Goal: Information Seeking & Learning: Learn about a topic

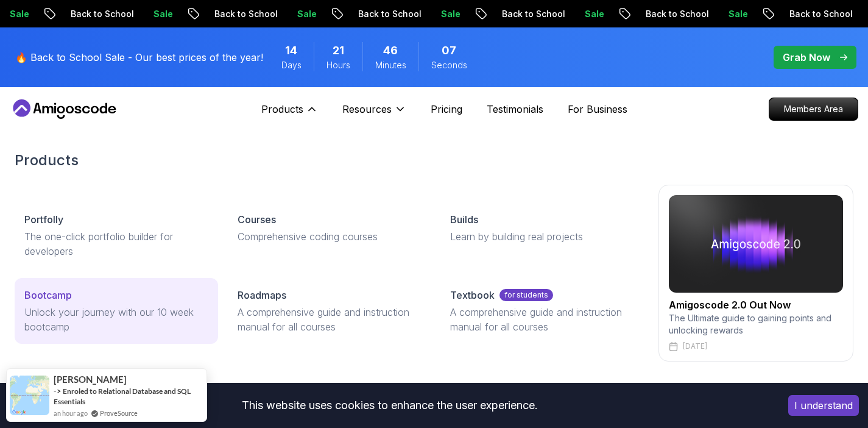
click at [124, 309] on p "Unlock your journey with our 10 week bootcamp" at bounding box center [116, 319] width 184 height 29
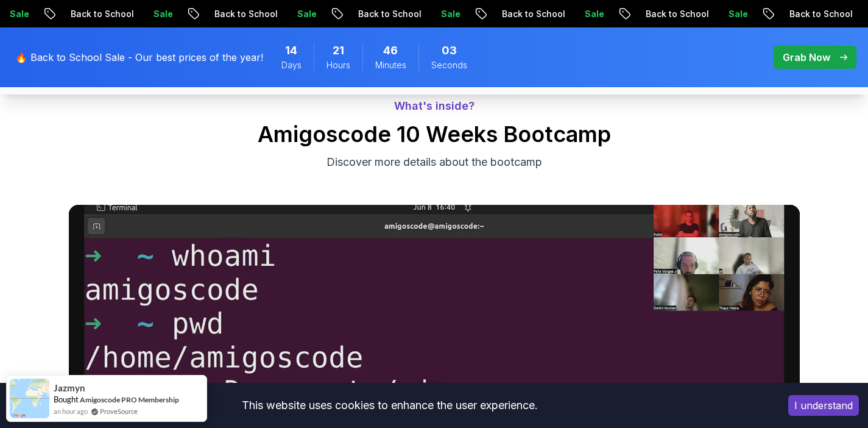
scroll to position [496, 0]
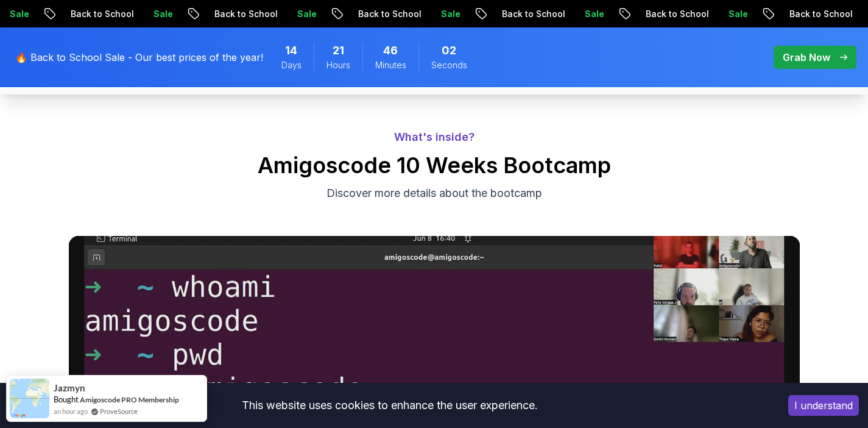
click at [827, 404] on button "I understand" at bounding box center [823, 405] width 71 height 21
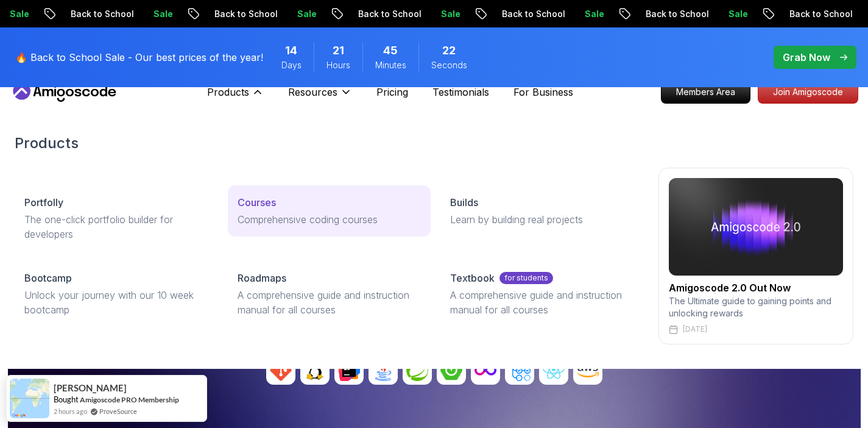
scroll to position [19, 0]
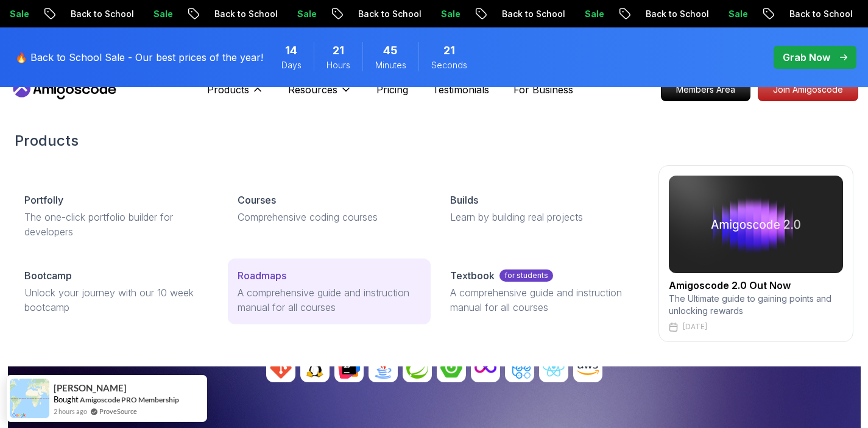
click at [280, 275] on p "Roadmaps" at bounding box center [262, 275] width 49 height 15
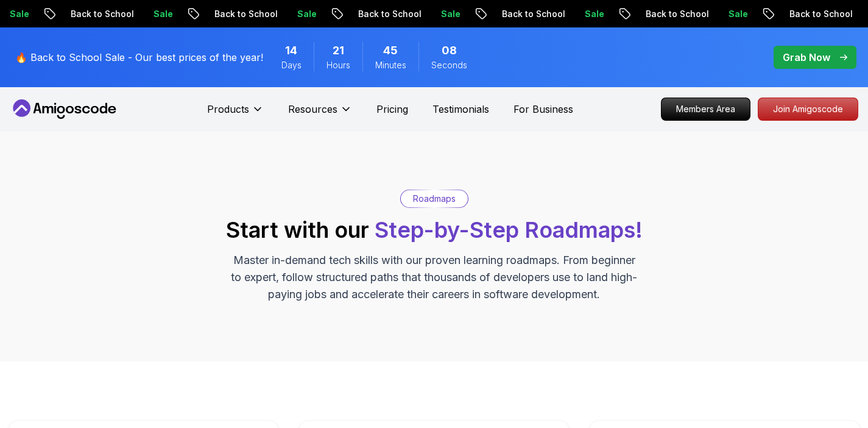
click at [816, 58] on p "Grab Now" at bounding box center [807, 57] width 48 height 15
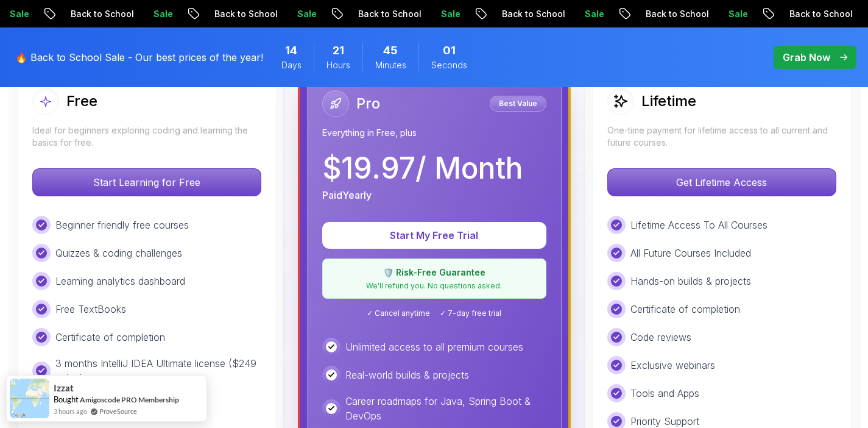
scroll to position [63, 0]
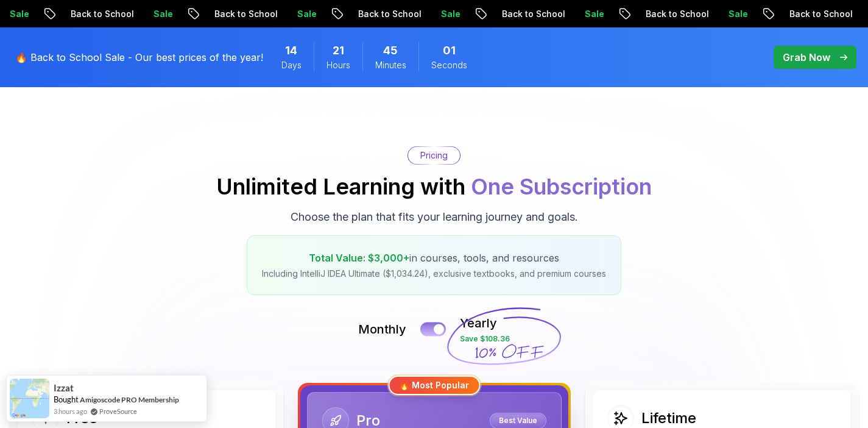
click at [431, 325] on button at bounding box center [433, 329] width 26 height 14
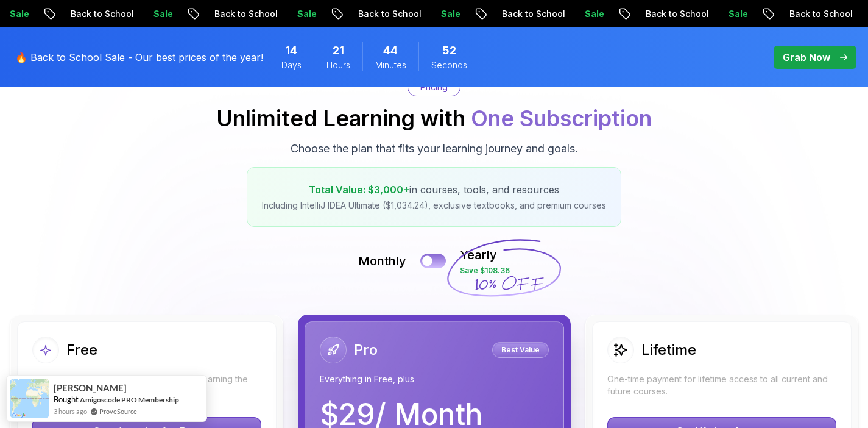
scroll to position [0, 0]
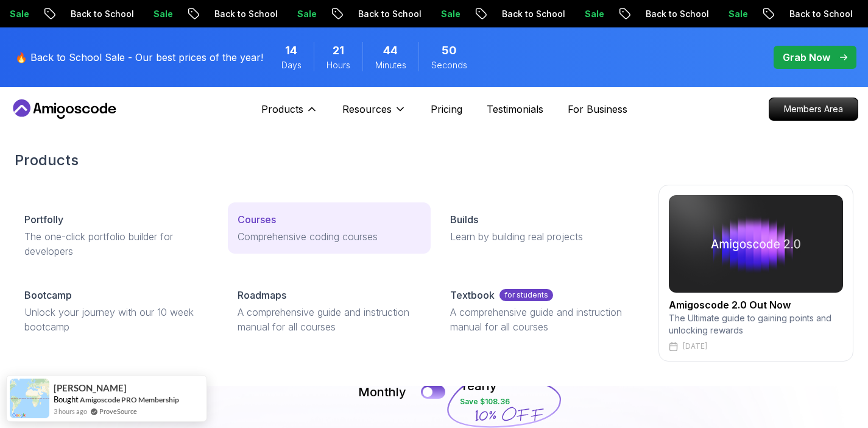
click at [249, 240] on p "Comprehensive coding courses" at bounding box center [330, 236] width 184 height 15
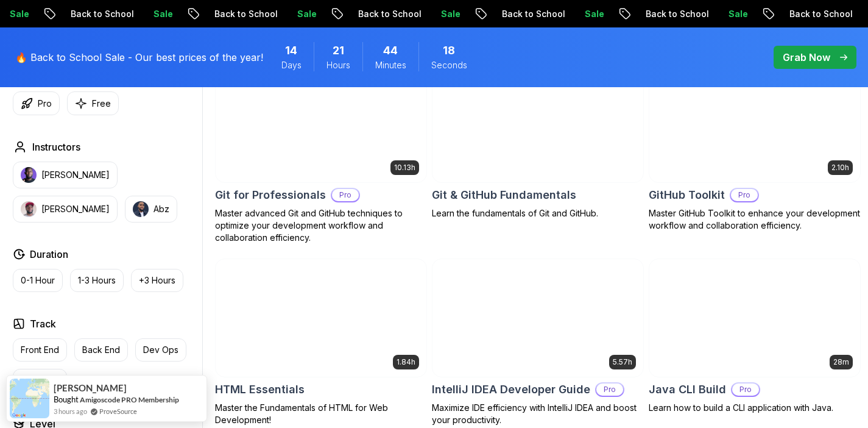
scroll to position [1302, 0]
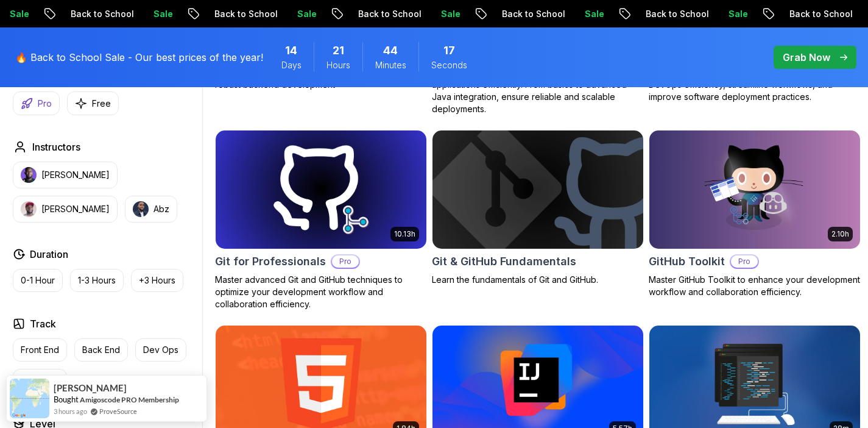
click at [41, 107] on p "Pro" at bounding box center [45, 103] width 14 height 12
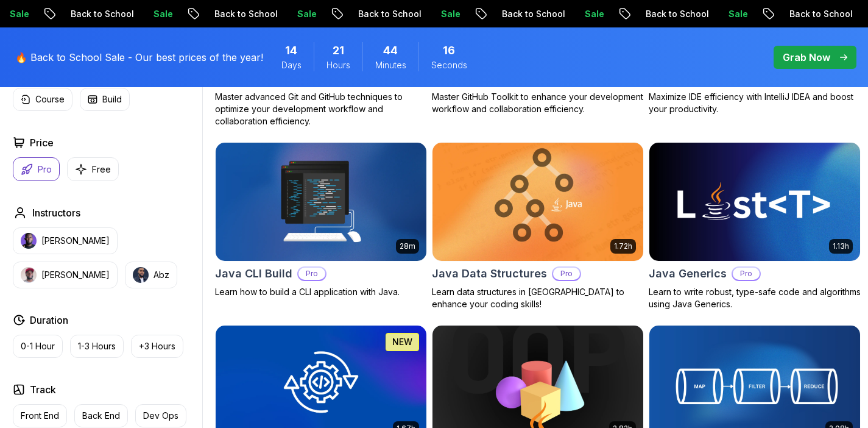
scroll to position [1257, 0]
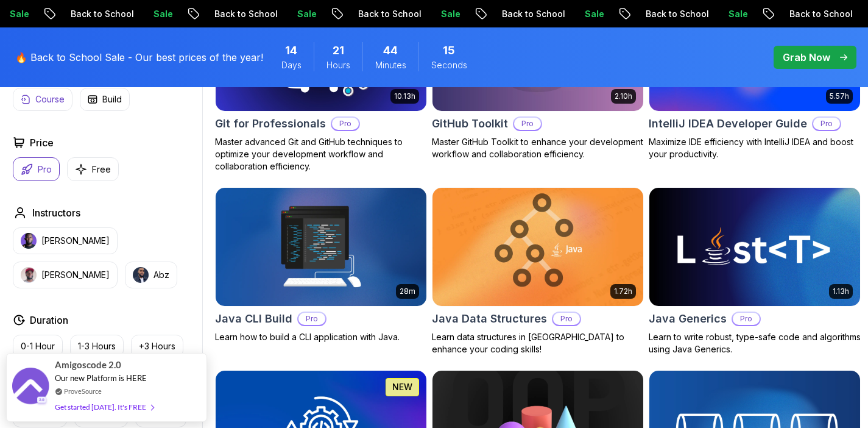
click at [55, 105] on p "Course" at bounding box center [49, 99] width 29 height 12
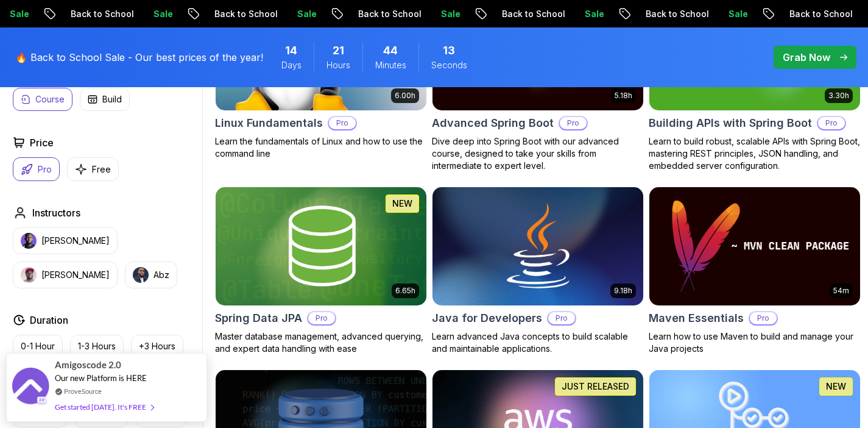
scroll to position [220, 0]
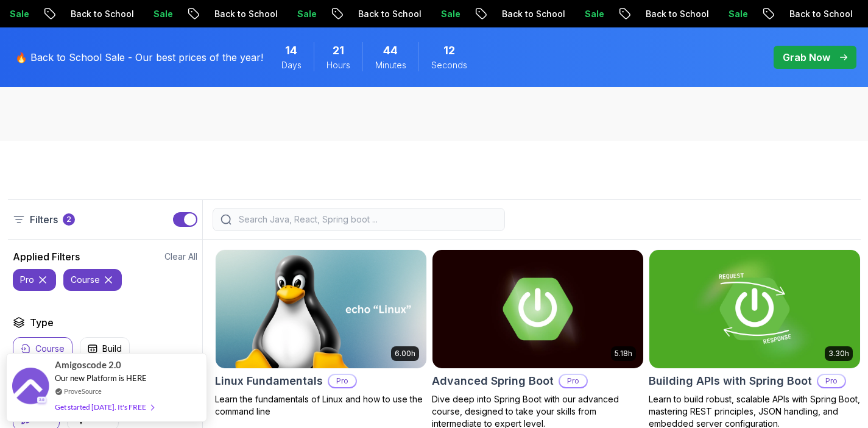
click at [286, 220] on input "search" at bounding box center [366, 219] width 261 height 12
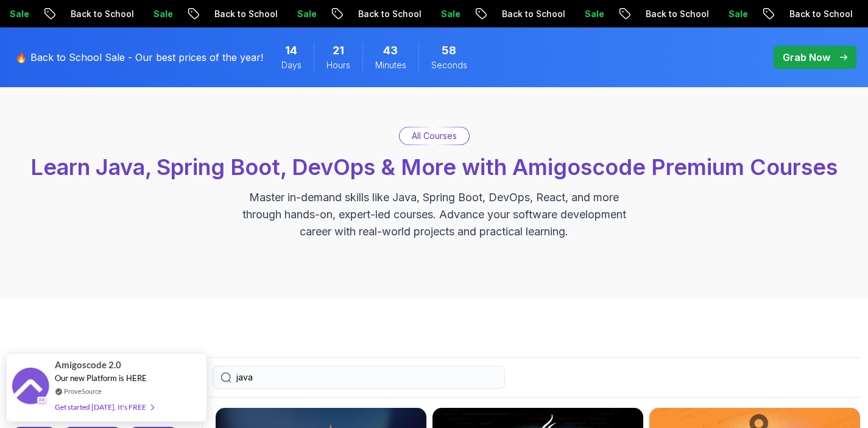
scroll to position [140, 0]
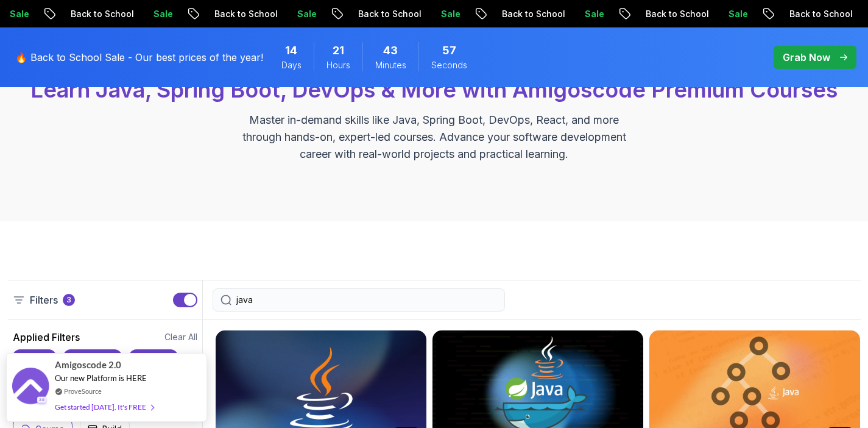
click at [284, 295] on input "java" at bounding box center [366, 300] width 261 height 12
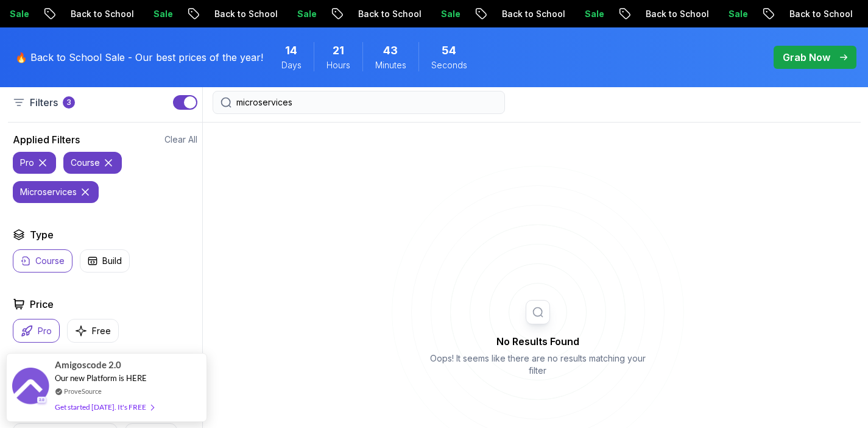
scroll to position [273, 0]
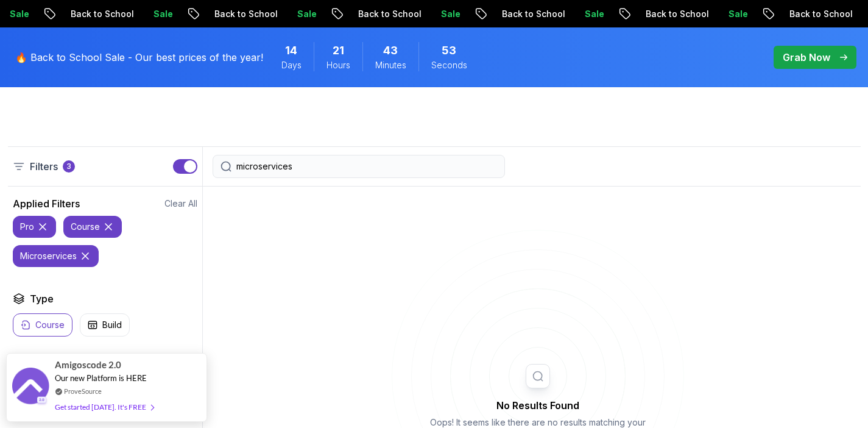
click at [38, 225] on icon at bounding box center [43, 226] width 12 height 12
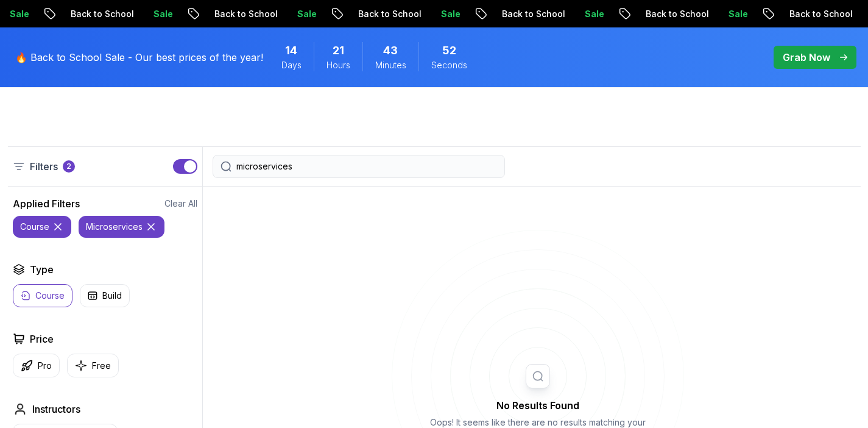
click at [62, 225] on icon at bounding box center [58, 226] width 12 height 12
click at [313, 168] on input "microservices" at bounding box center [366, 166] width 261 height 12
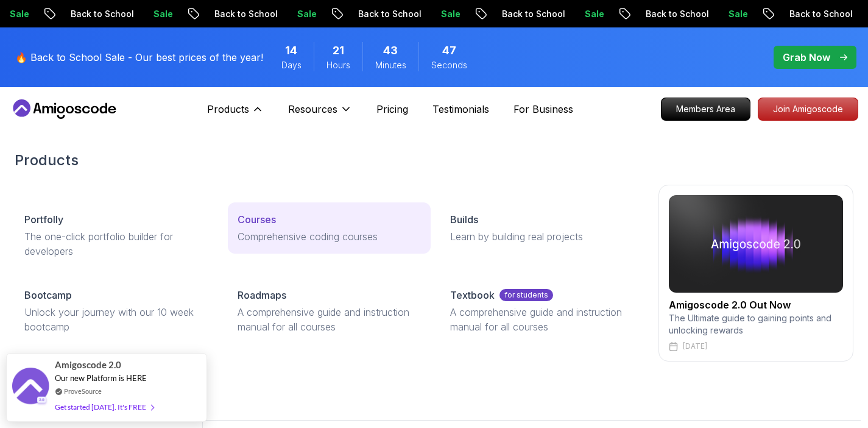
type input "microservice"
click at [259, 219] on p "Courses" at bounding box center [257, 219] width 38 height 15
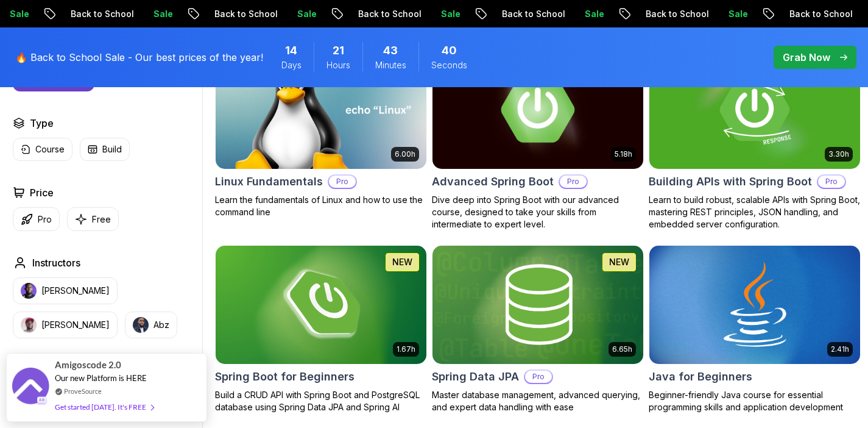
scroll to position [414, 0]
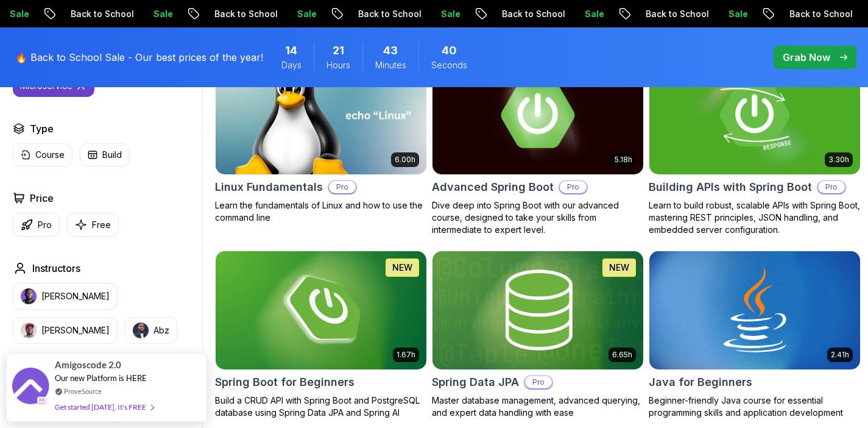
click at [494, 184] on h2 "Advanced Spring Boot" at bounding box center [493, 186] width 122 height 17
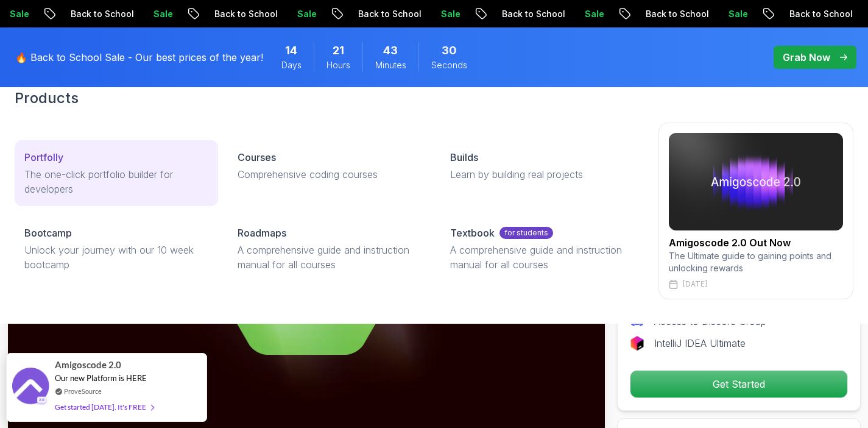
scroll to position [78, 0]
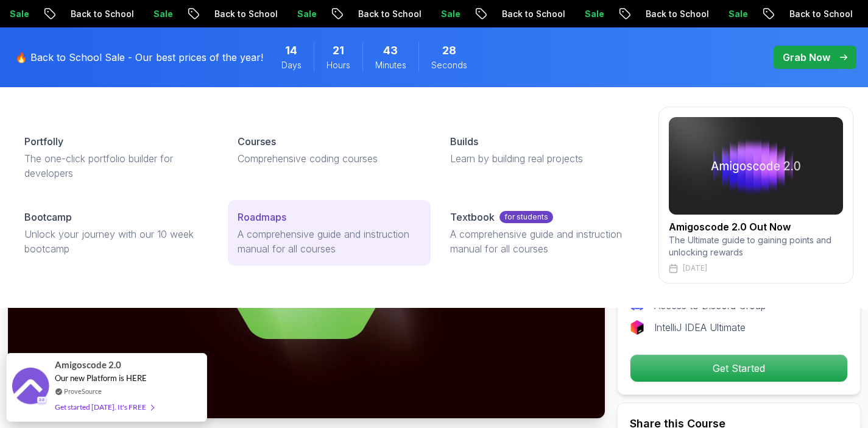
click at [241, 222] on p "Roadmaps" at bounding box center [262, 217] width 49 height 15
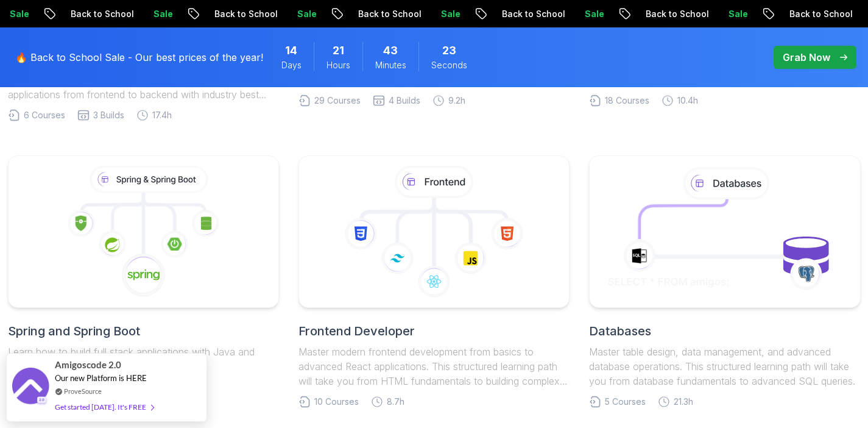
scroll to position [546, 0]
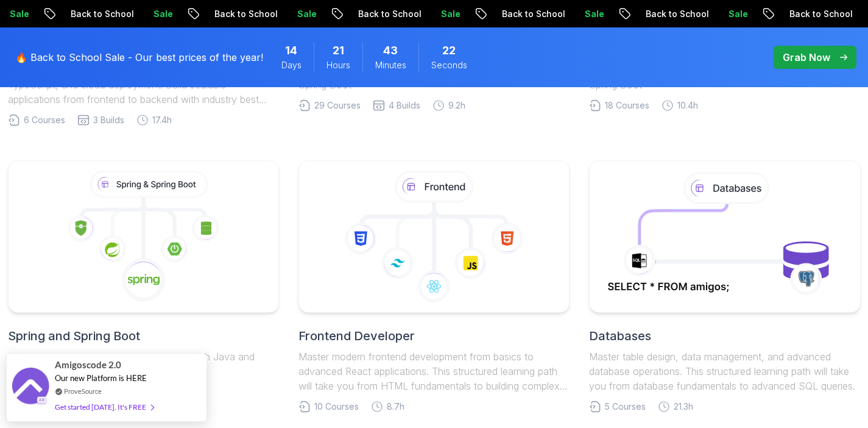
click at [241, 222] on icon at bounding box center [143, 237] width 250 height 132
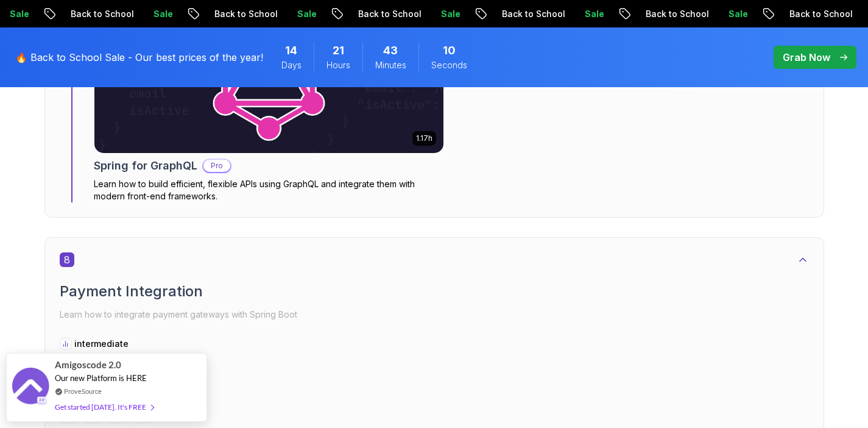
scroll to position [4123, 0]
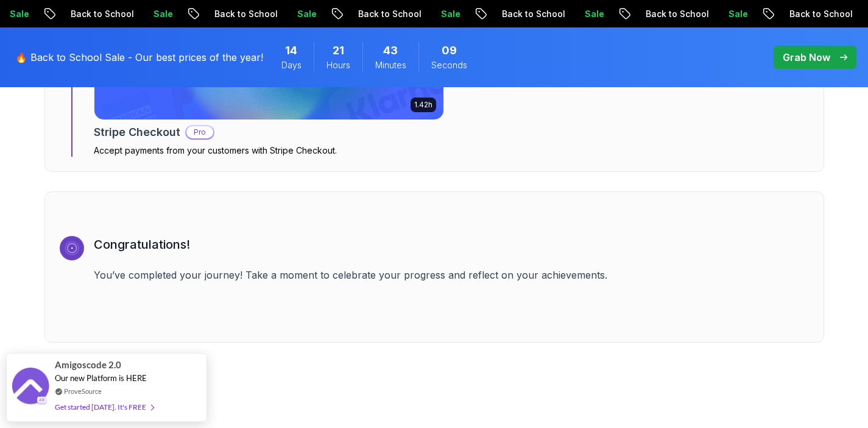
scroll to position [1469, 0]
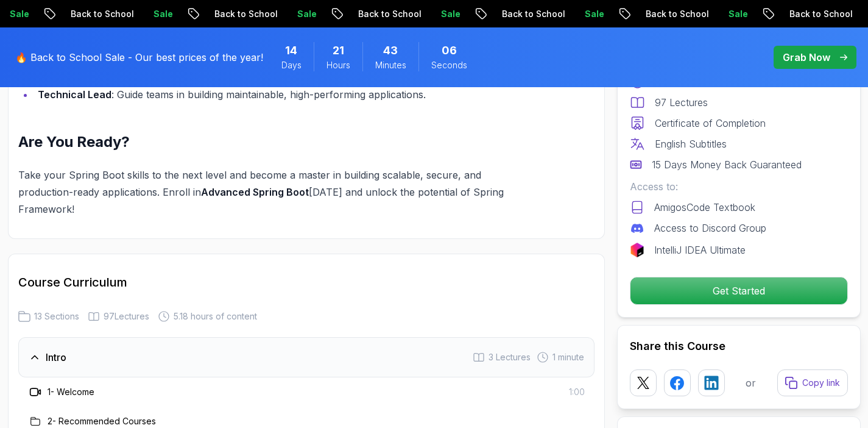
scroll to position [4123, 0]
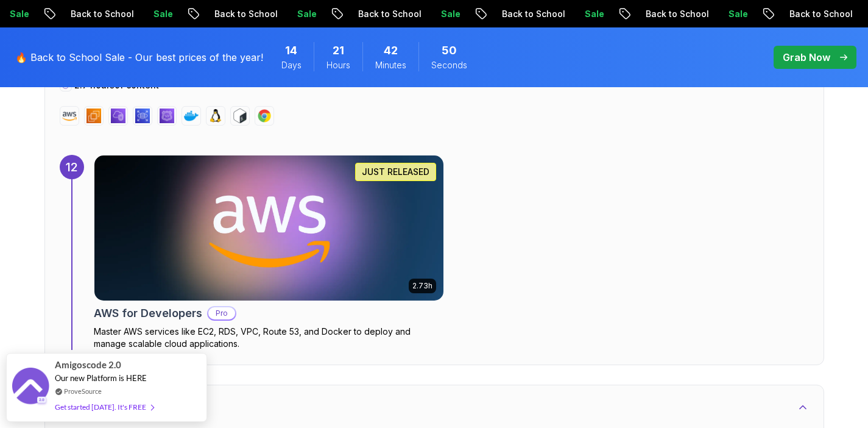
scroll to position [6474, 0]
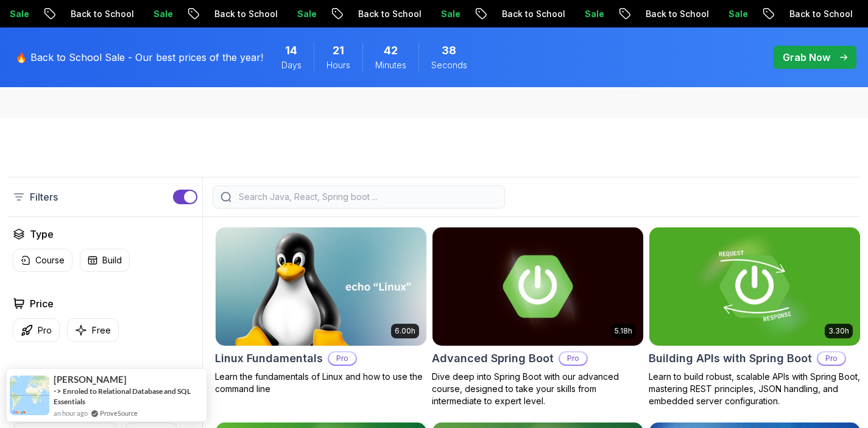
scroll to position [240, 0]
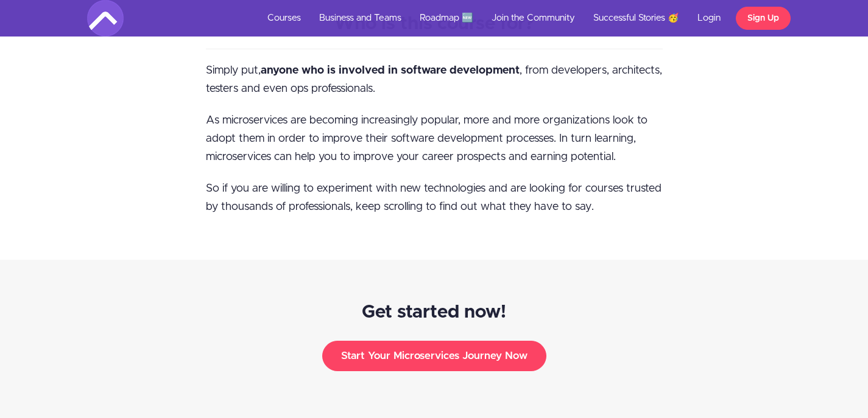
scroll to position [1199, 0]
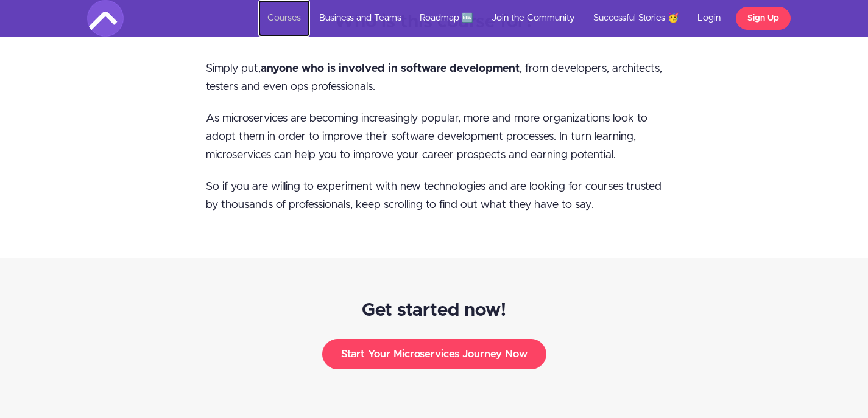
click at [297, 17] on link "Courses" at bounding box center [284, 18] width 52 height 37
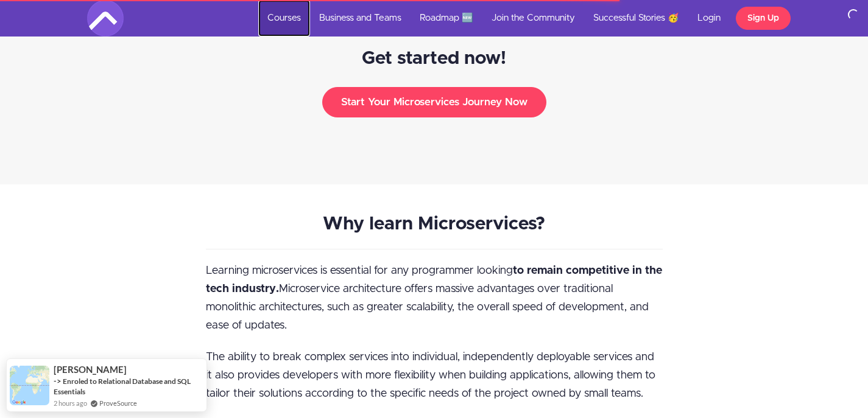
scroll to position [1444, 0]
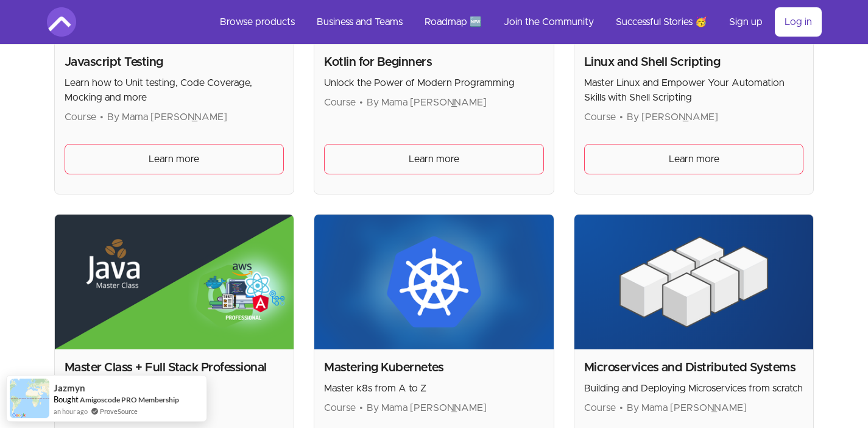
scroll to position [1924, 0]
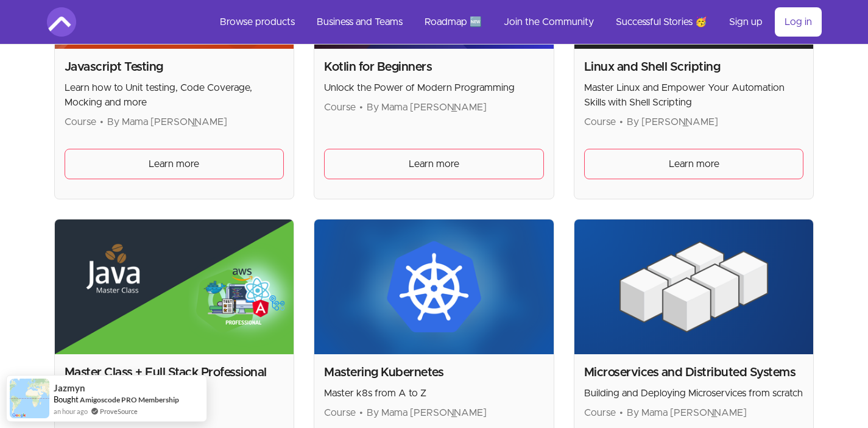
click at [641, 311] on img at bounding box center [693, 286] width 239 height 135
click at [630, 369] on h2 "Microservices and Distributed Systems" at bounding box center [694, 372] width 220 height 17
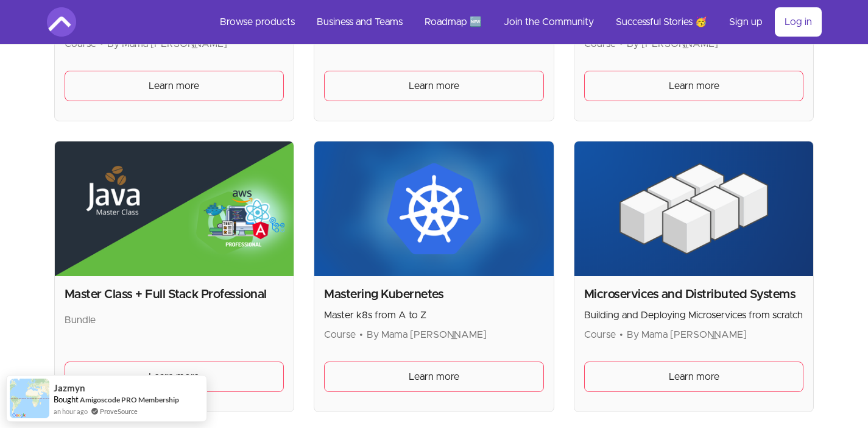
scroll to position [2015, 0]
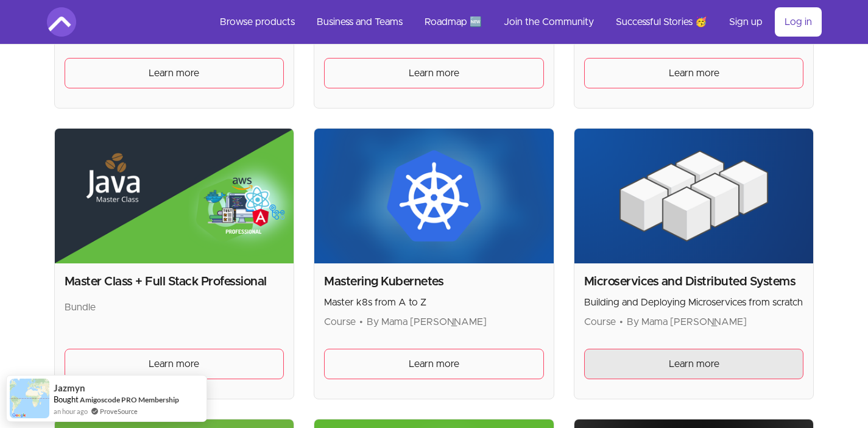
click at [643, 375] on link "Learn more" at bounding box center [694, 363] width 220 height 30
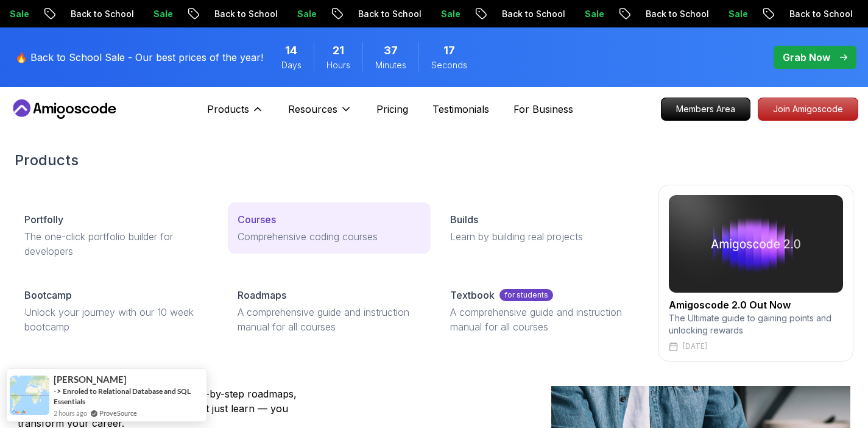
click at [268, 252] on link "Courses Comprehensive coding courses" at bounding box center [329, 227] width 203 height 51
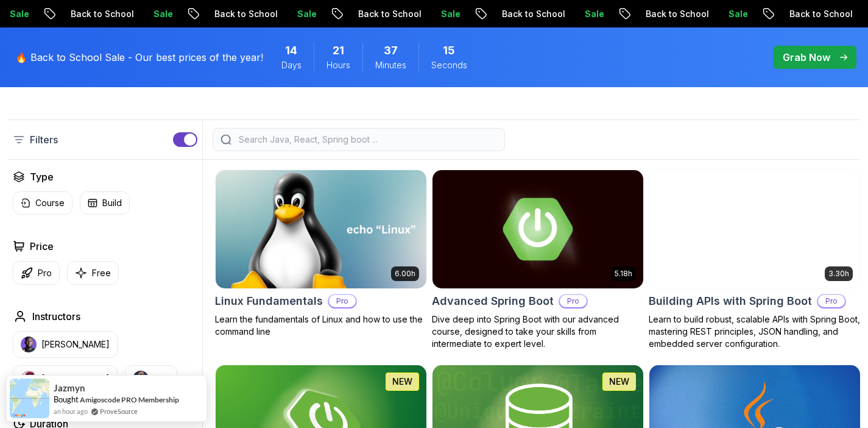
scroll to position [305, 0]
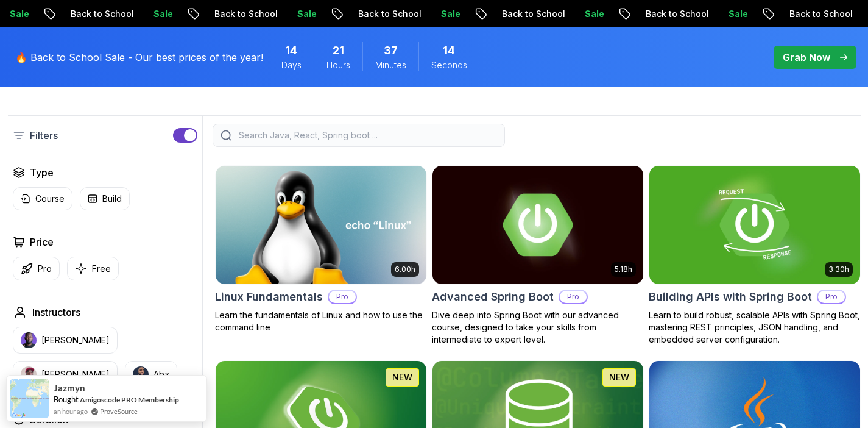
click at [186, 139] on div "button" at bounding box center [190, 135] width 12 height 12
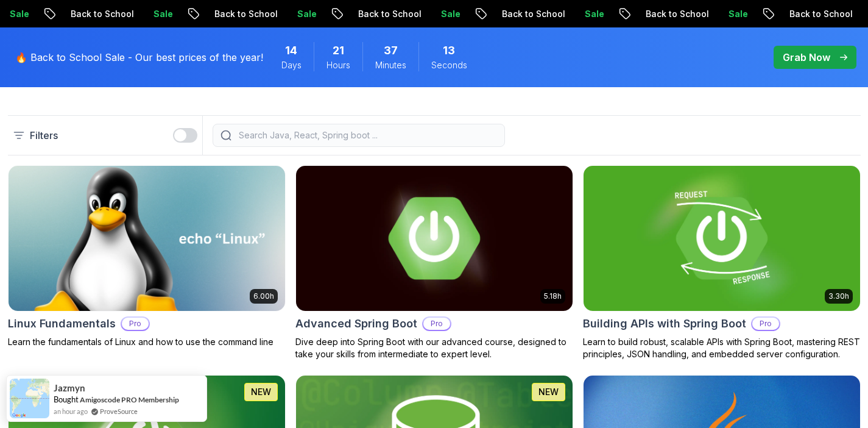
click at [250, 135] on input "search" at bounding box center [366, 135] width 261 height 12
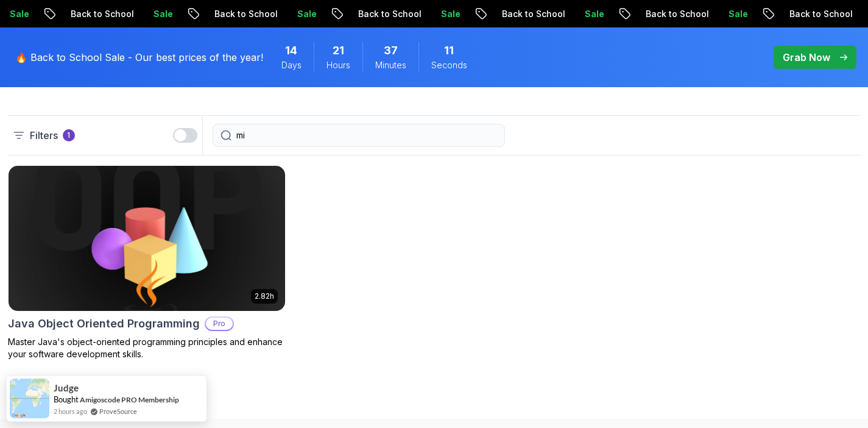
type input "m"
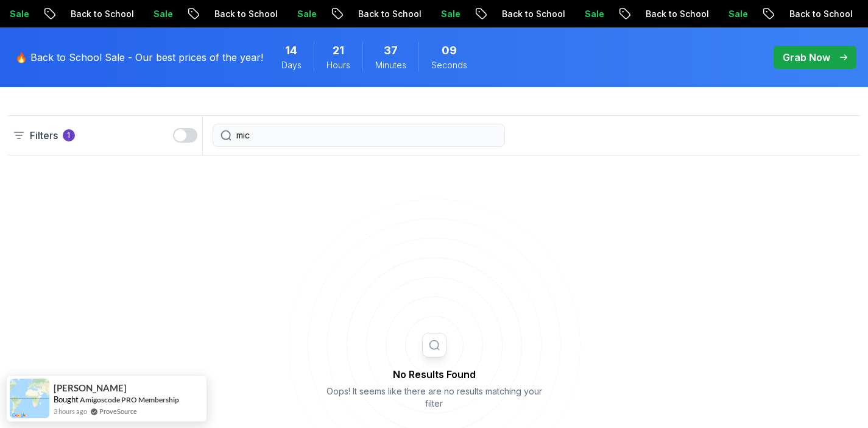
type input "mic"
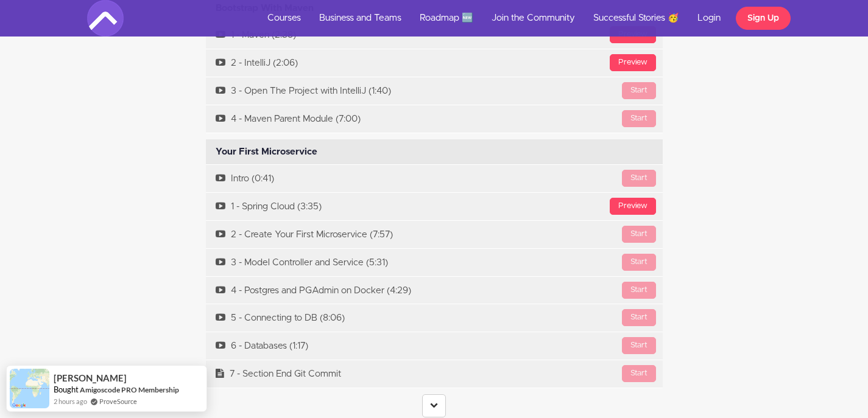
scroll to position [3607, 0]
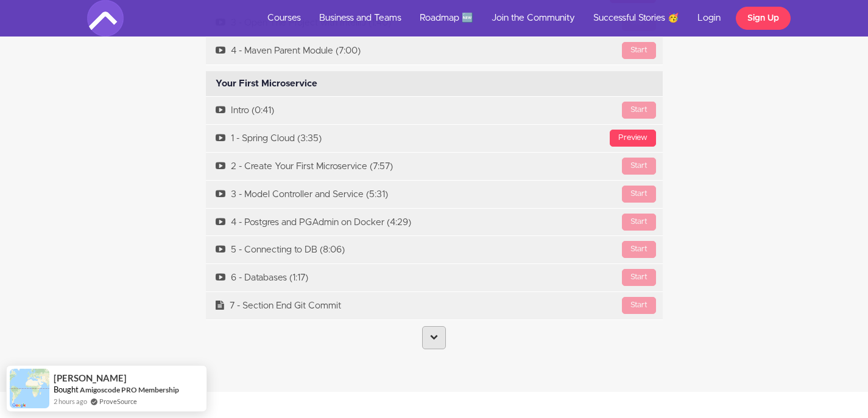
click at [437, 333] on icon at bounding box center [434, 337] width 8 height 8
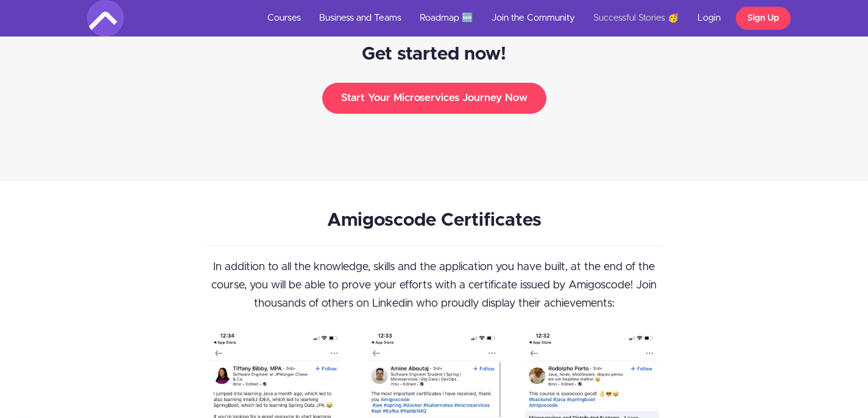
scroll to position [11064, 0]
